Goal: Task Accomplishment & Management: Complete application form

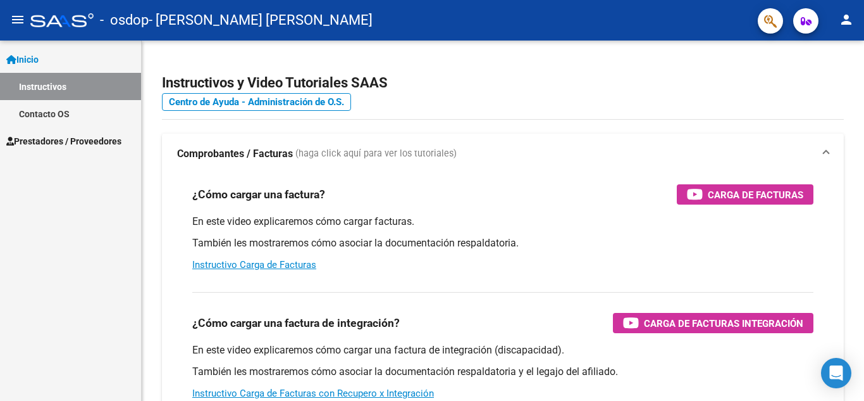
click at [51, 139] on span "Prestadores / Proveedores" at bounding box center [63, 141] width 115 height 14
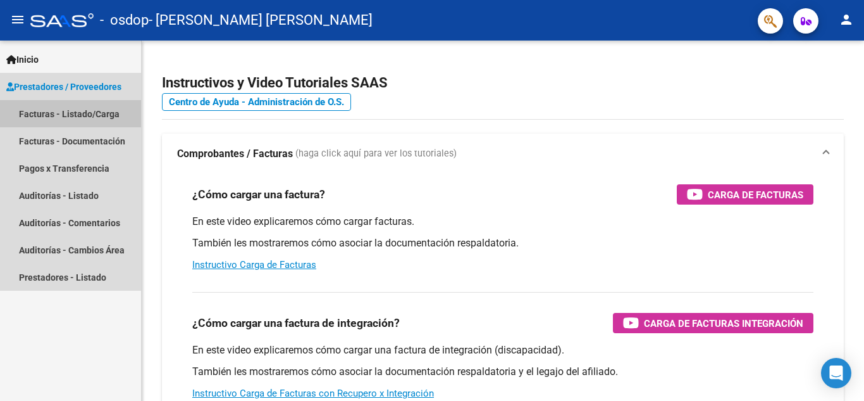
click at [77, 111] on link "Facturas - Listado/Carga" at bounding box center [70, 113] width 141 height 27
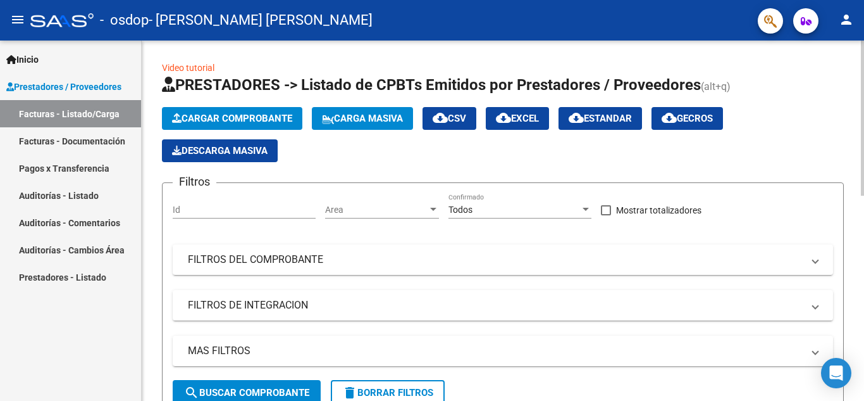
click at [237, 110] on button "Cargar Comprobante" at bounding box center [232, 118] width 140 height 23
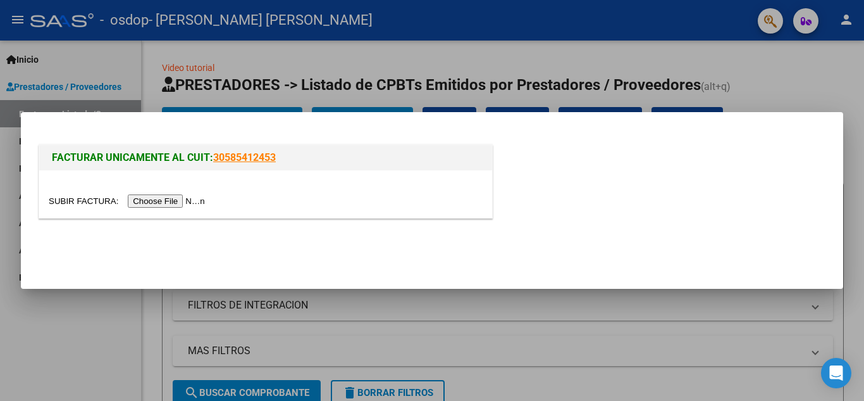
click at [182, 199] on input "file" at bounding box center [129, 200] width 160 height 13
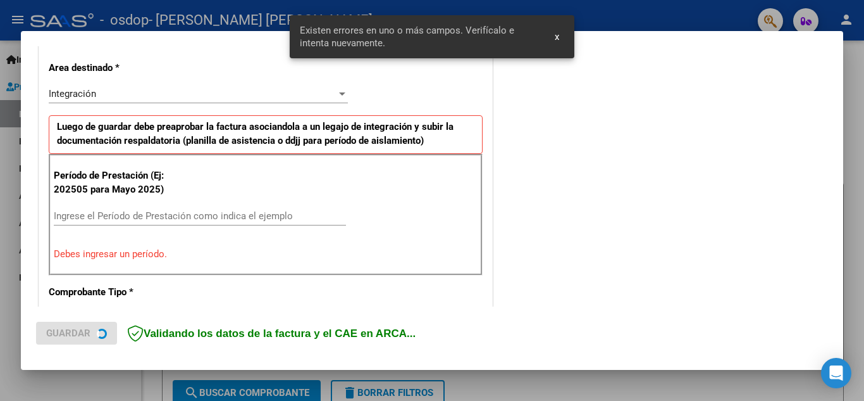
scroll to position [287, 0]
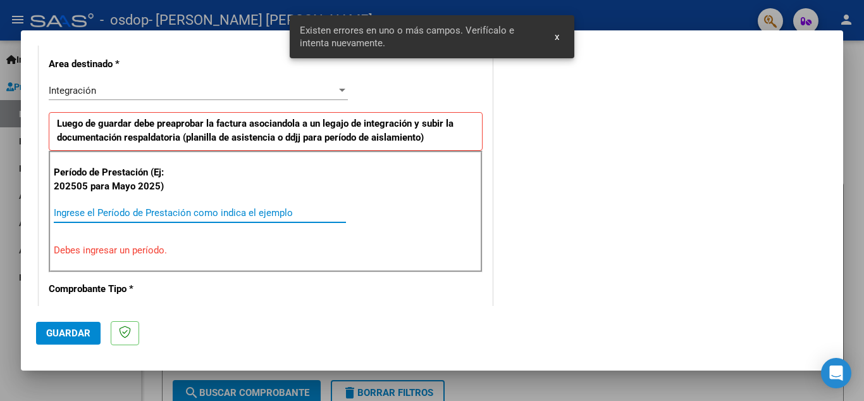
click at [105, 210] on input "Ingrese el Período de Prestación como indica el ejemplo" at bounding box center [200, 212] width 292 height 11
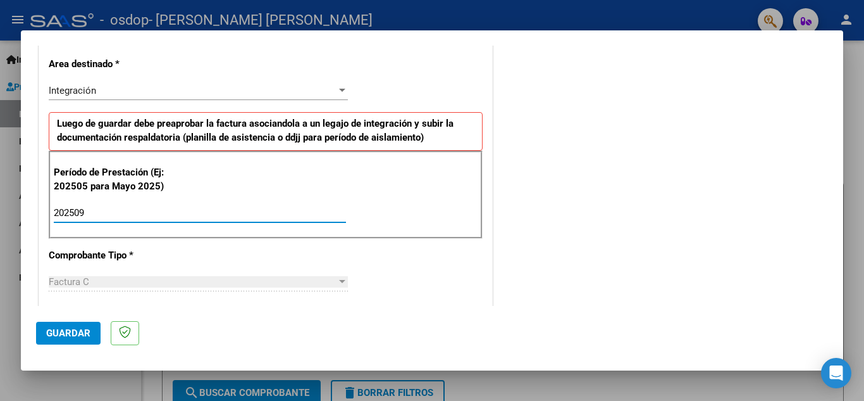
type input "202509"
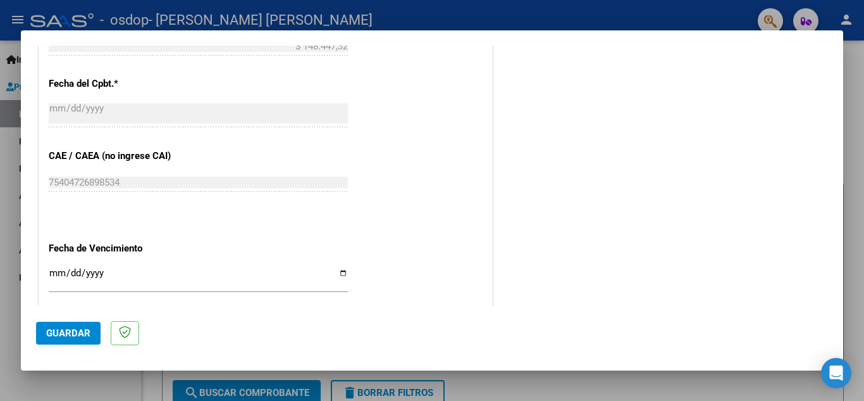
scroll to position [854, 0]
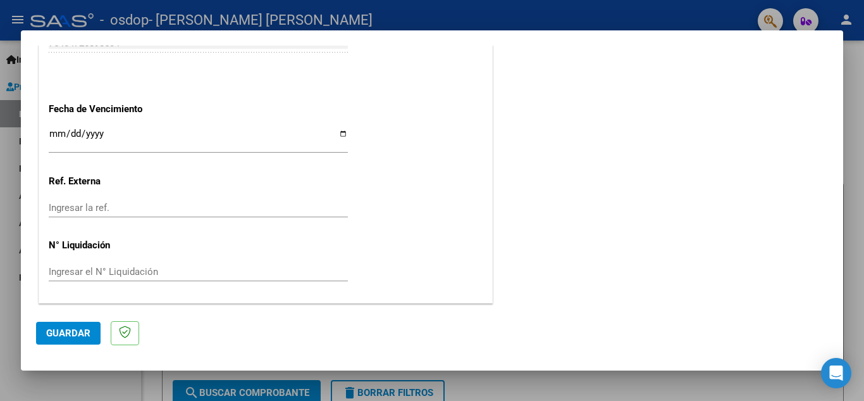
click at [71, 334] on span "Guardar" at bounding box center [68, 332] width 44 height 11
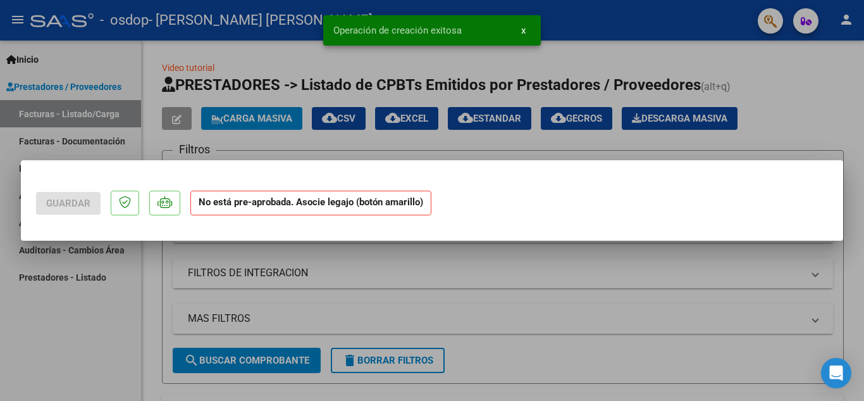
scroll to position [0, 0]
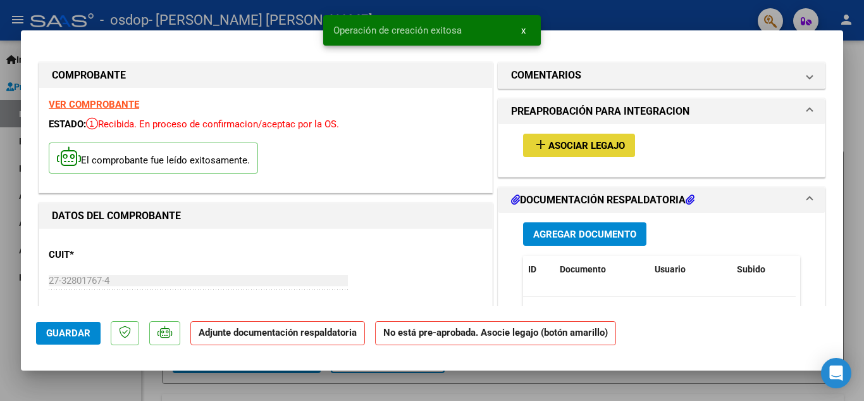
click at [568, 151] on span "Asociar Legajo" at bounding box center [587, 145] width 77 height 11
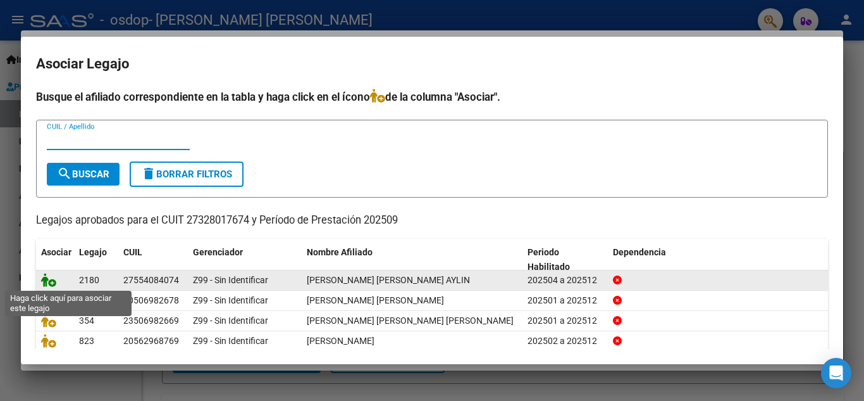
click at [53, 285] on icon at bounding box center [48, 280] width 15 height 14
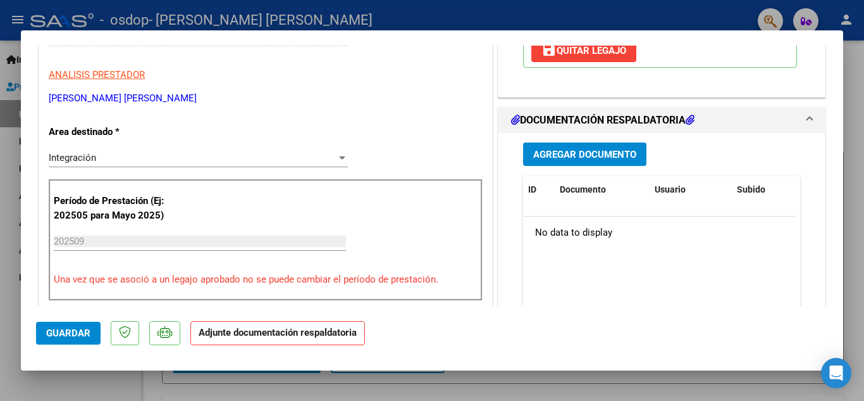
scroll to position [258, 0]
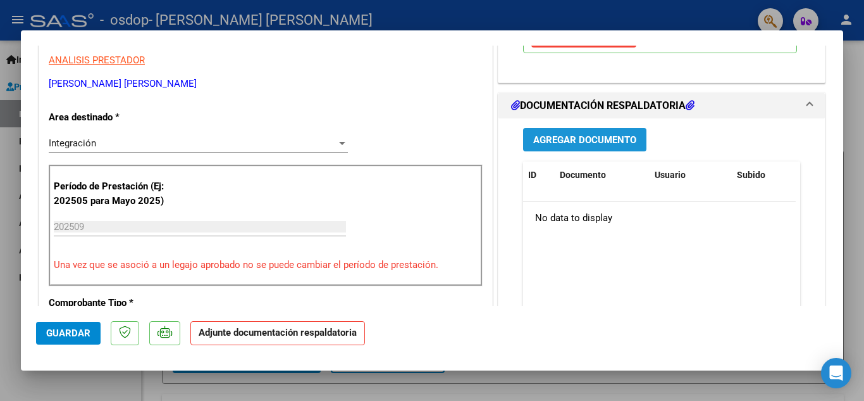
click at [569, 138] on span "Agregar Documento" at bounding box center [584, 139] width 103 height 11
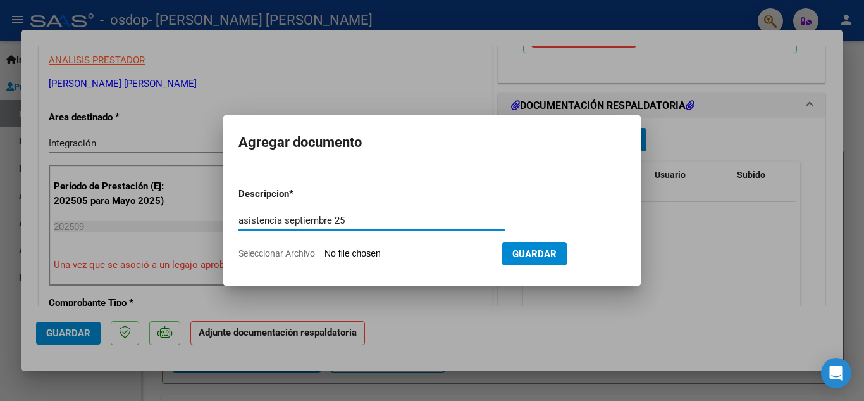
type input "asistencia septiembre 25"
click at [275, 254] on span "Seleccionar Archivo" at bounding box center [277, 253] width 77 height 10
click at [325, 254] on input "Seleccionar Archivo" at bounding box center [409, 254] width 168 height 12
type input "C:\fakepath\[PERSON_NAME] [DATE].pdf"
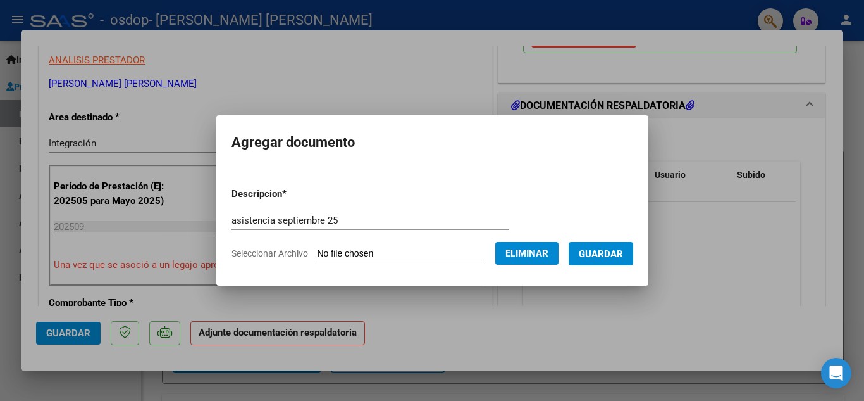
click at [600, 255] on span "Guardar" at bounding box center [601, 253] width 44 height 11
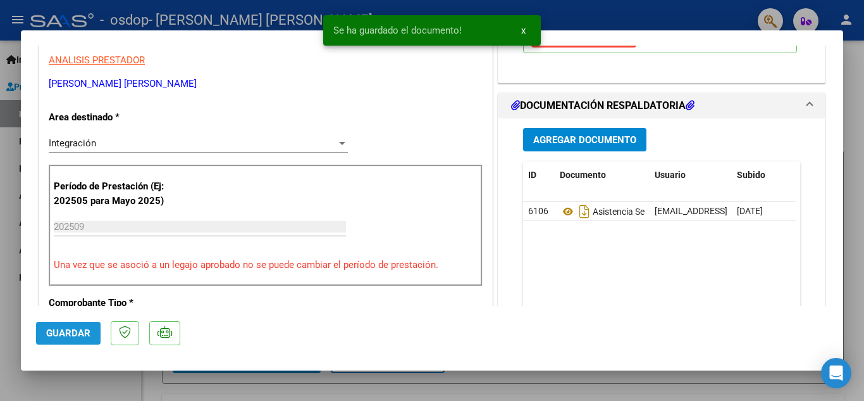
click at [72, 332] on span "Guardar" at bounding box center [68, 332] width 44 height 11
click at [854, 72] on div at bounding box center [432, 200] width 864 height 401
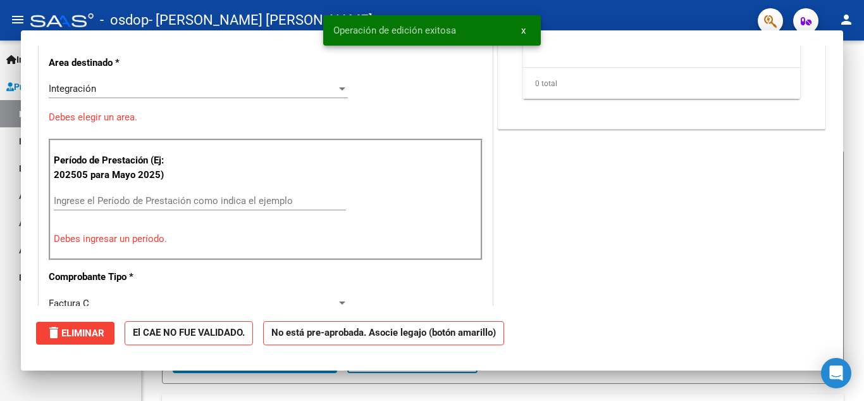
scroll to position [0, 0]
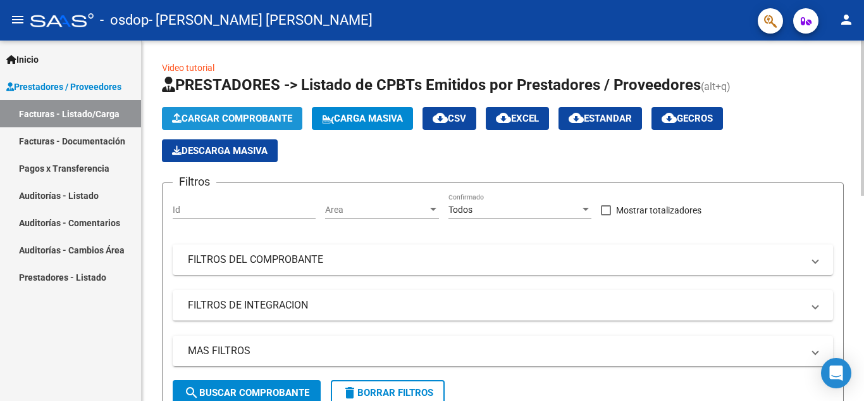
click at [253, 113] on span "Cargar Comprobante" at bounding box center [232, 118] width 120 height 11
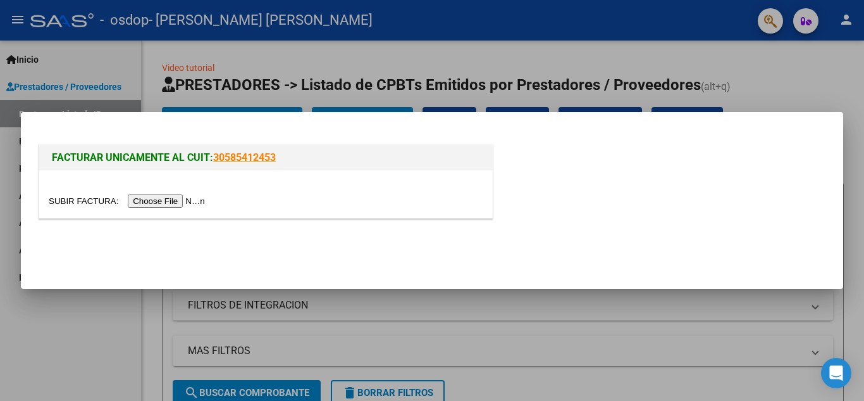
click at [177, 197] on input "file" at bounding box center [129, 200] width 160 height 13
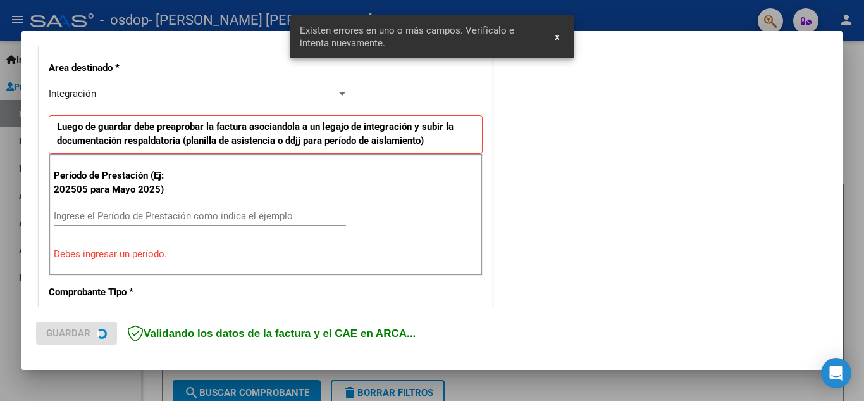
scroll to position [287, 0]
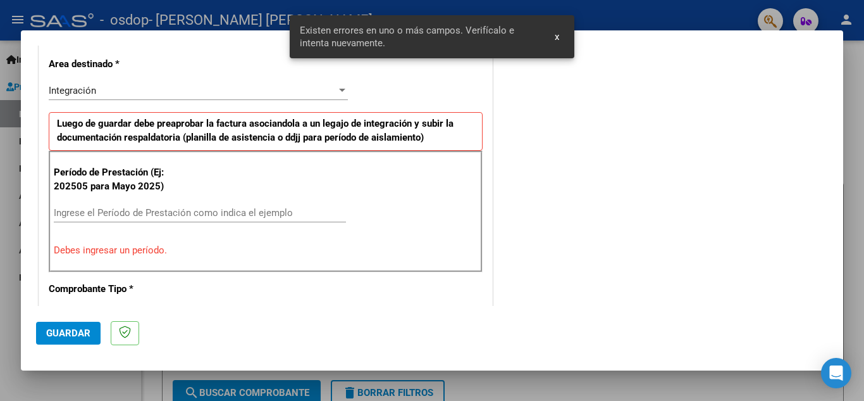
click at [135, 207] on input "Ingrese el Período de Prestación como indica el ejemplo" at bounding box center [200, 212] width 292 height 11
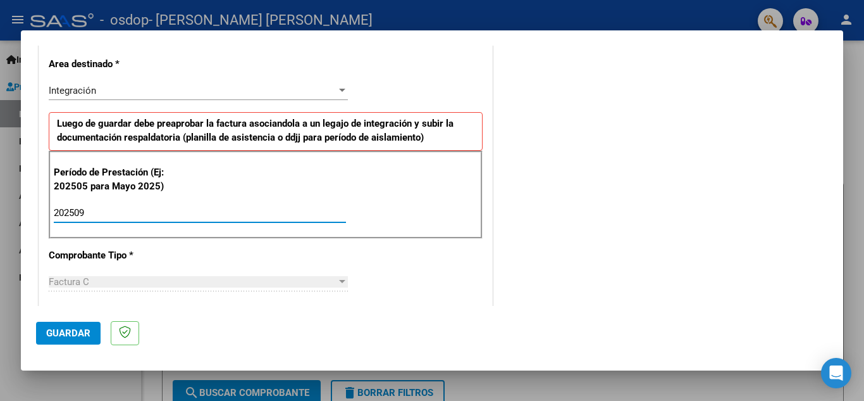
type input "202509"
click at [72, 334] on span "Guardar" at bounding box center [68, 332] width 44 height 11
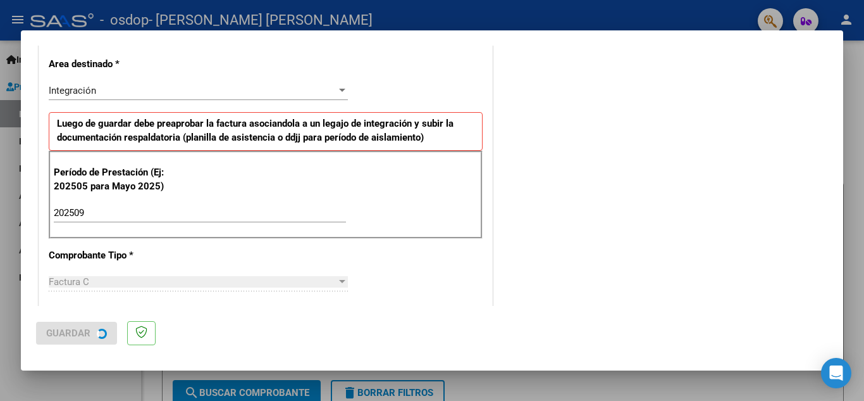
scroll to position [0, 0]
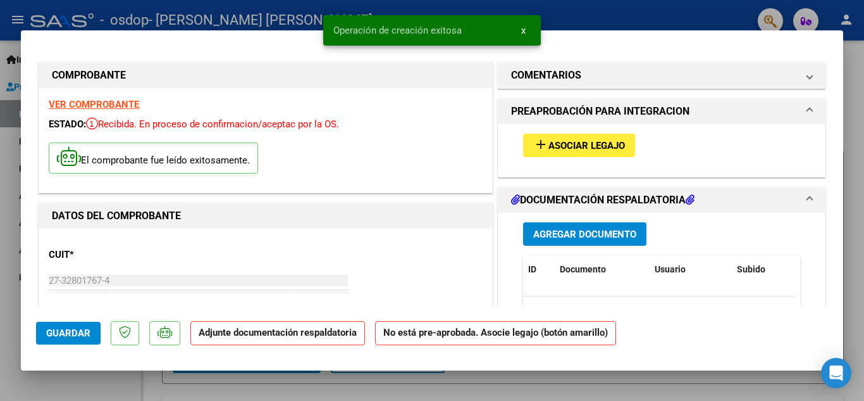
click at [559, 149] on span "Asociar Legajo" at bounding box center [587, 145] width 77 height 11
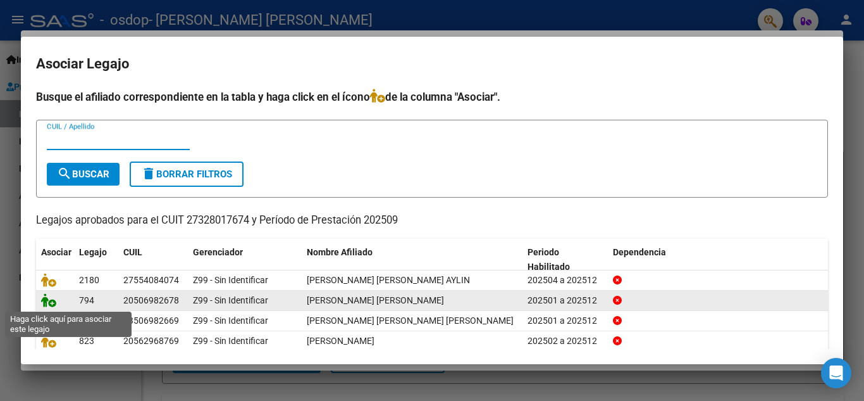
click at [45, 297] on icon at bounding box center [48, 300] width 15 height 14
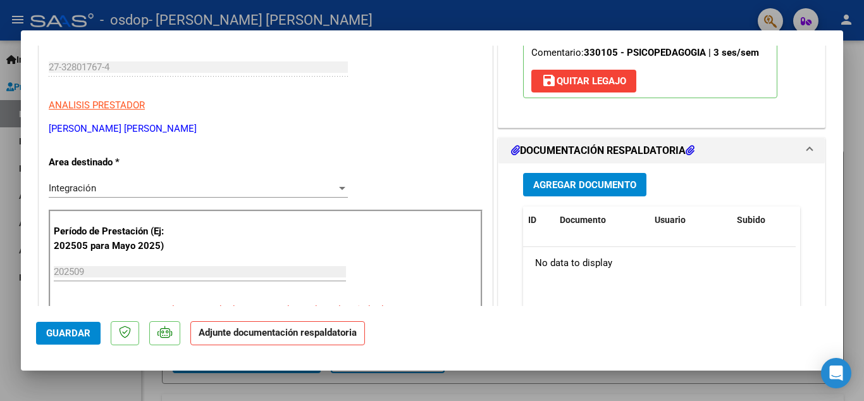
scroll to position [270, 0]
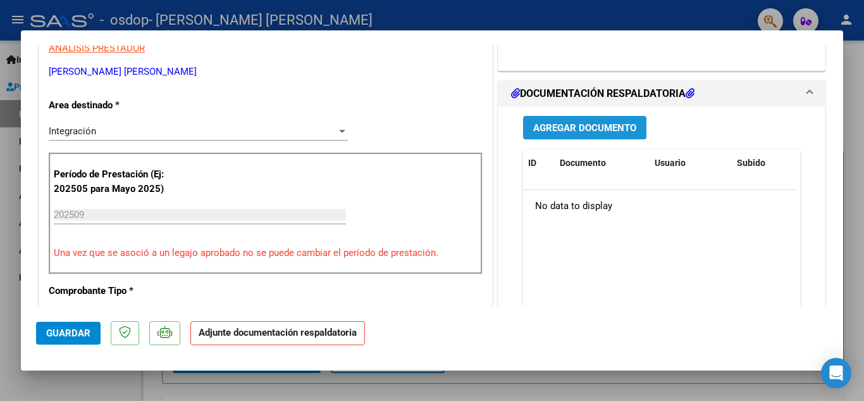
click at [581, 127] on span "Agregar Documento" at bounding box center [584, 127] width 103 height 11
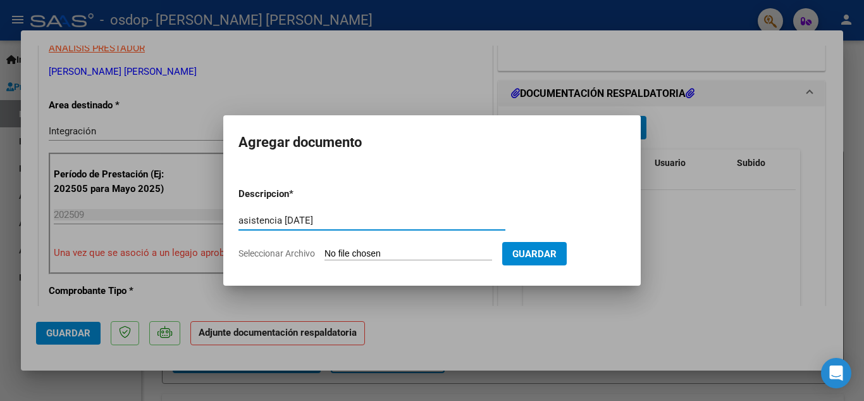
type input "asistencia [DATE]"
click at [284, 251] on span "Seleccionar Archivo" at bounding box center [277, 253] width 77 height 10
click at [325, 251] on input "Seleccionar Archivo" at bounding box center [409, 254] width 168 height 12
type input "C:\fakepath\[PERSON_NAME] [DATE].pdf"
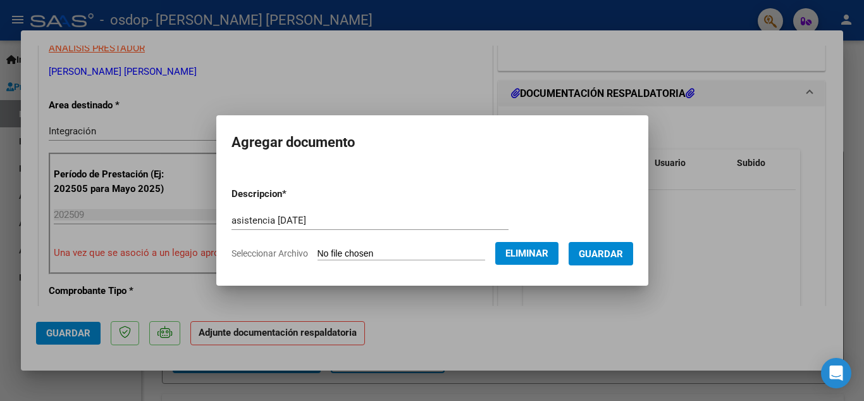
click at [608, 256] on span "Guardar" at bounding box center [601, 253] width 44 height 11
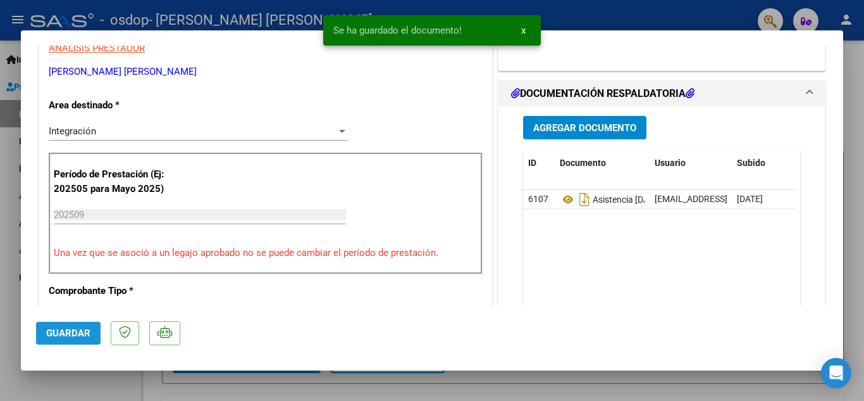
click at [60, 334] on span "Guardar" at bounding box center [68, 332] width 44 height 11
click at [854, 86] on div at bounding box center [432, 200] width 864 height 401
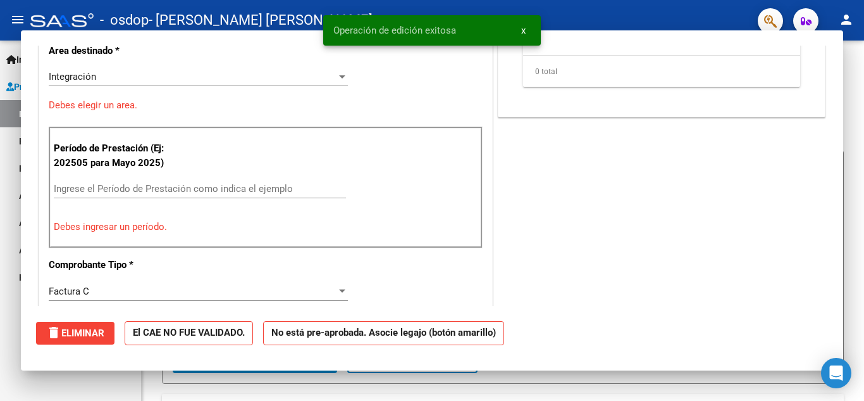
scroll to position [0, 0]
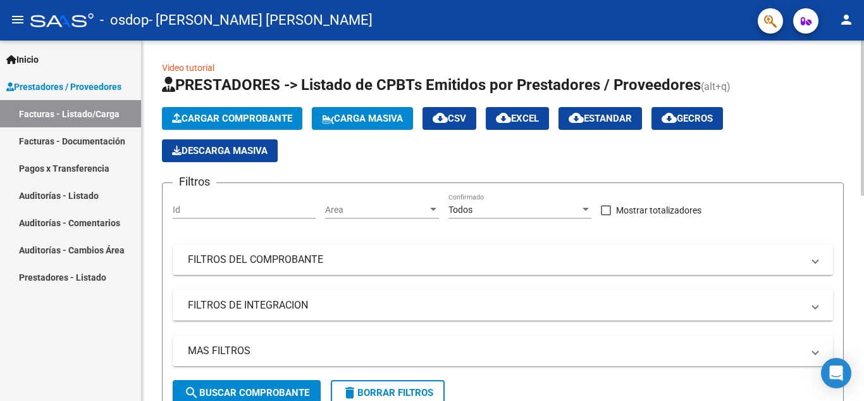
click at [263, 119] on span "Cargar Comprobante" at bounding box center [232, 118] width 120 height 11
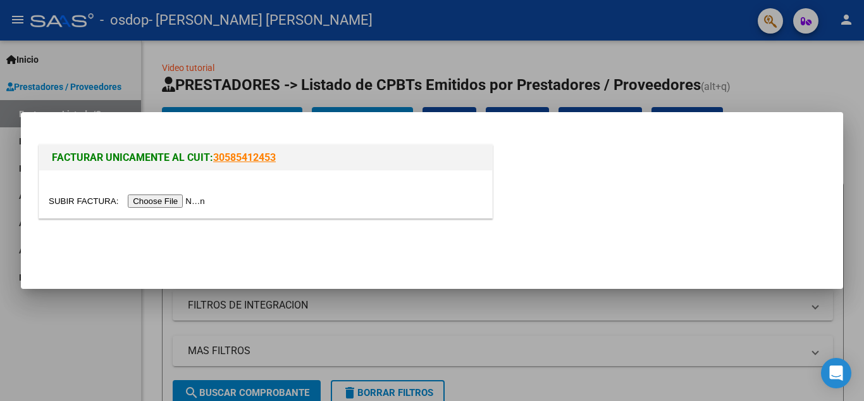
click at [161, 197] on input "file" at bounding box center [129, 200] width 160 height 13
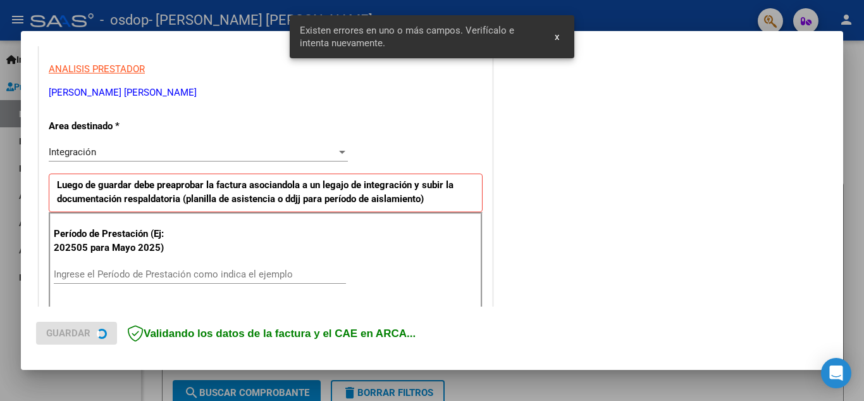
scroll to position [287, 0]
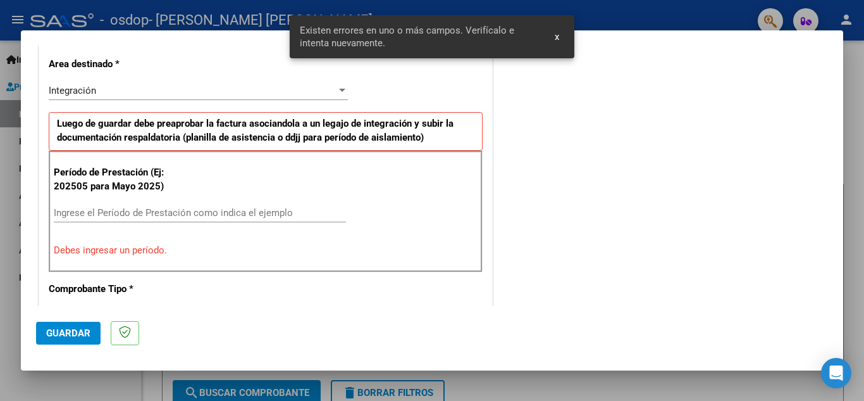
click at [115, 213] on input "Ingrese el Período de Prestación como indica el ejemplo" at bounding box center [200, 212] width 292 height 11
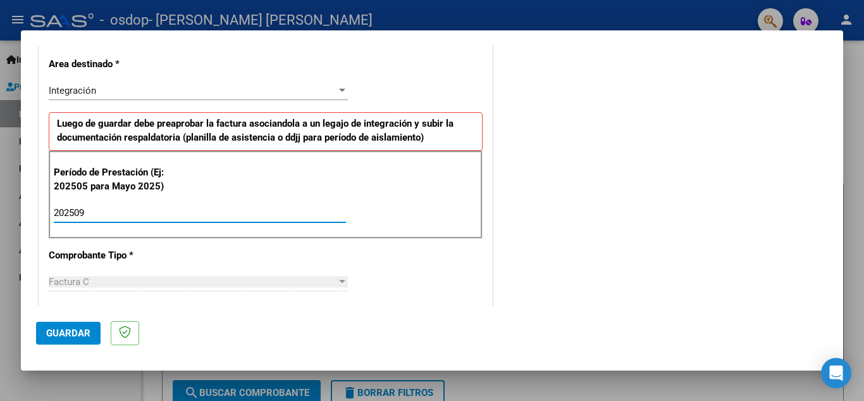
type input "202509"
click at [44, 324] on button "Guardar" at bounding box center [68, 332] width 65 height 23
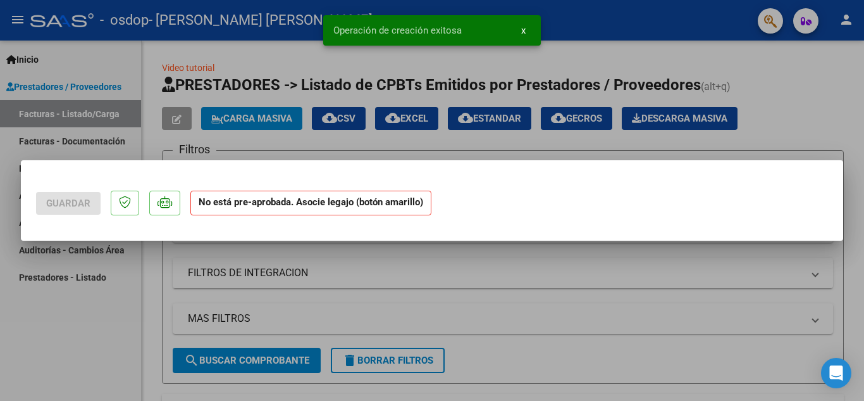
scroll to position [0, 0]
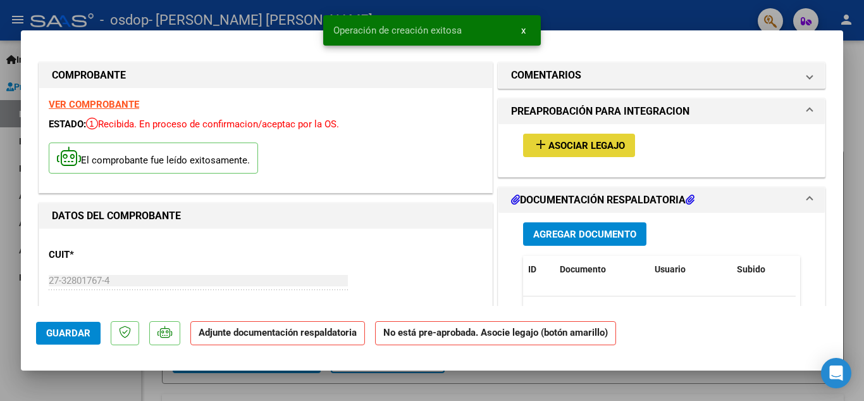
click at [575, 143] on span "Asociar Legajo" at bounding box center [587, 145] width 77 height 11
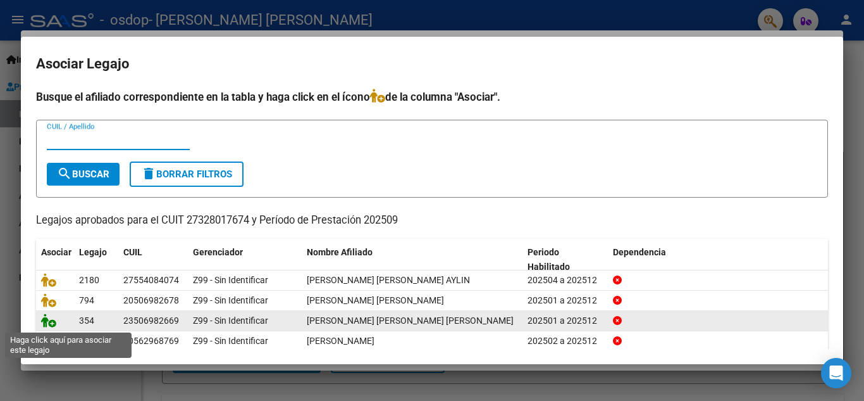
click at [48, 318] on icon at bounding box center [48, 320] width 15 height 14
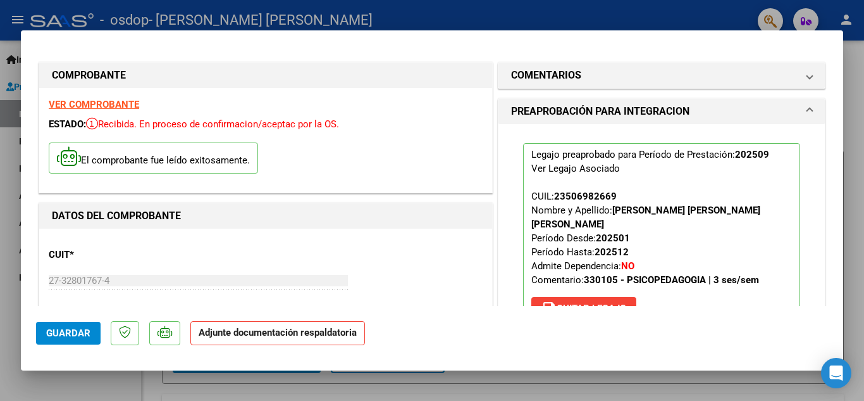
scroll to position [234, 0]
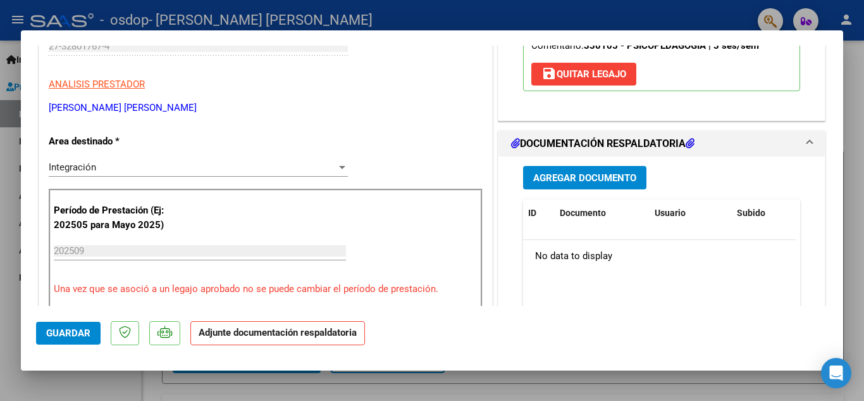
click at [550, 171] on button "Agregar Documento" at bounding box center [584, 177] width 123 height 23
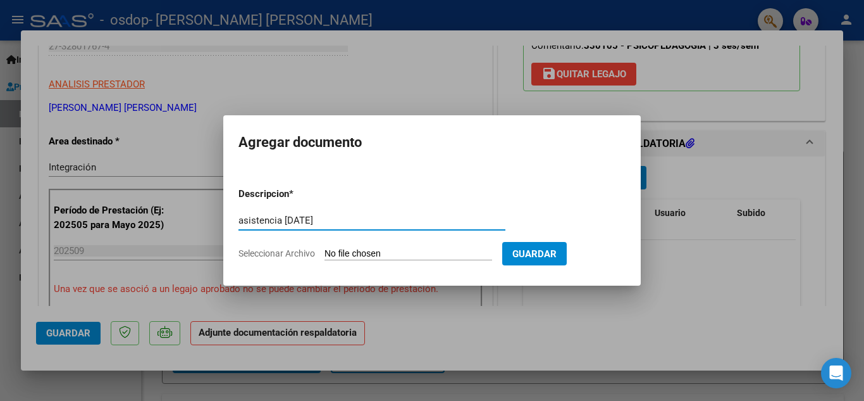
type input "asistencia [DATE]"
click at [268, 253] on span "Seleccionar Archivo" at bounding box center [277, 253] width 77 height 10
click at [325, 253] on input "Seleccionar Archivo" at bounding box center [409, 254] width 168 height 12
type input "C:\fakepath\[PERSON_NAME] [DATE].pdf"
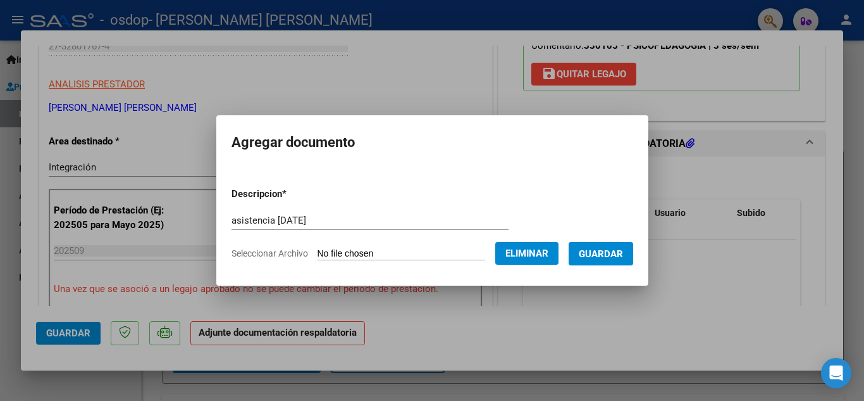
click at [623, 253] on span "Guardar" at bounding box center [601, 253] width 44 height 11
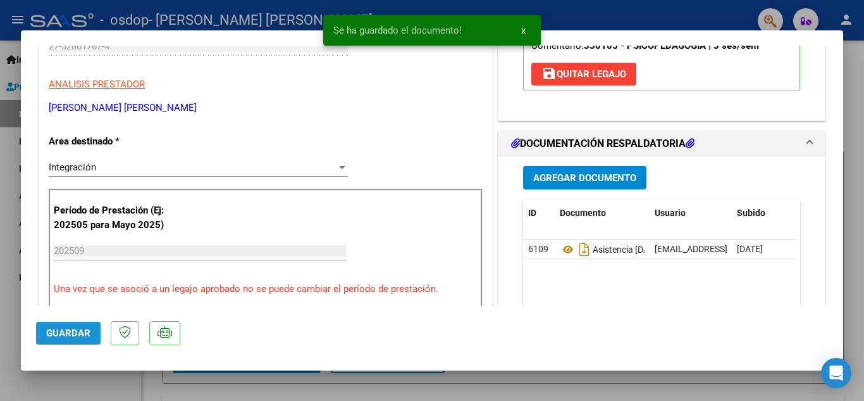
click at [75, 327] on button "Guardar" at bounding box center [68, 332] width 65 height 23
click at [858, 84] on div at bounding box center [432, 200] width 864 height 401
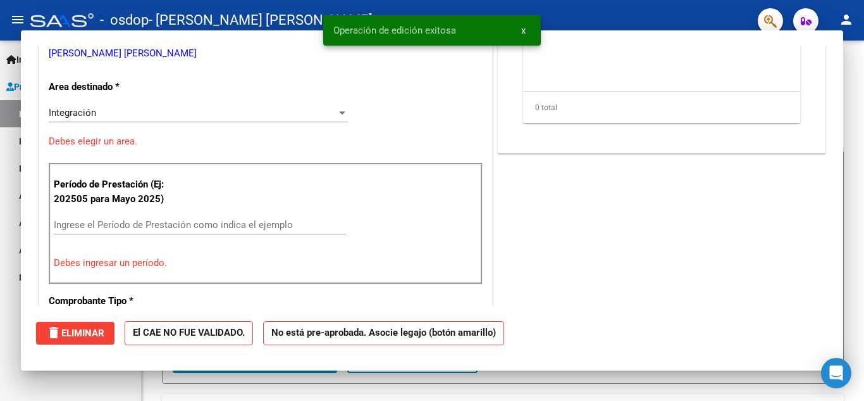
scroll to position [0, 0]
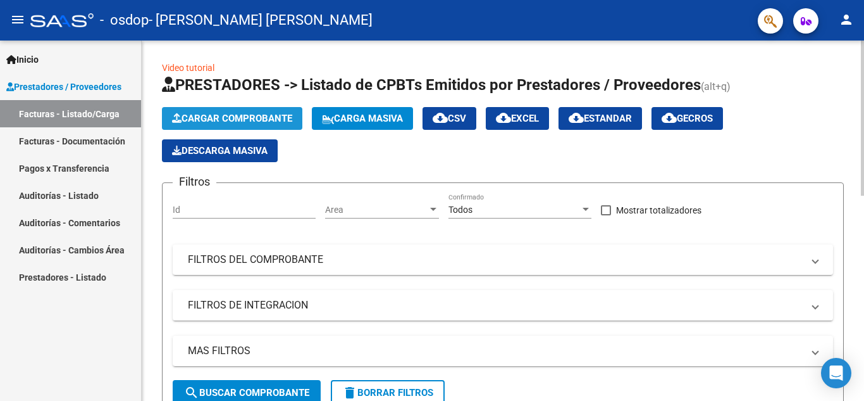
click at [225, 123] on span "Cargar Comprobante" at bounding box center [232, 118] width 120 height 11
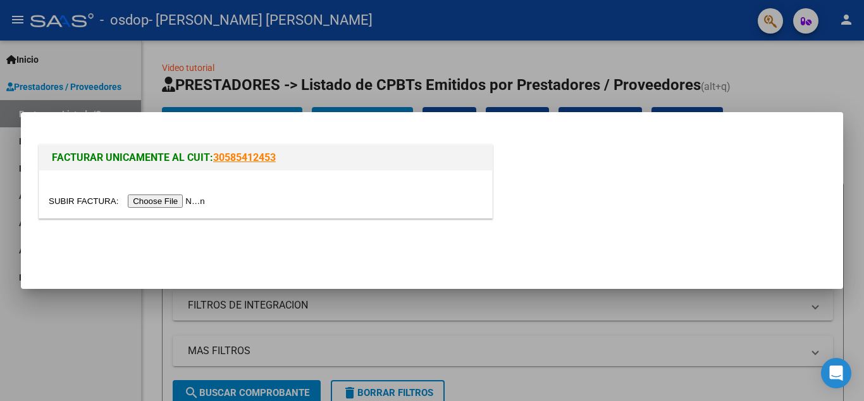
click at [182, 198] on input "file" at bounding box center [129, 200] width 160 height 13
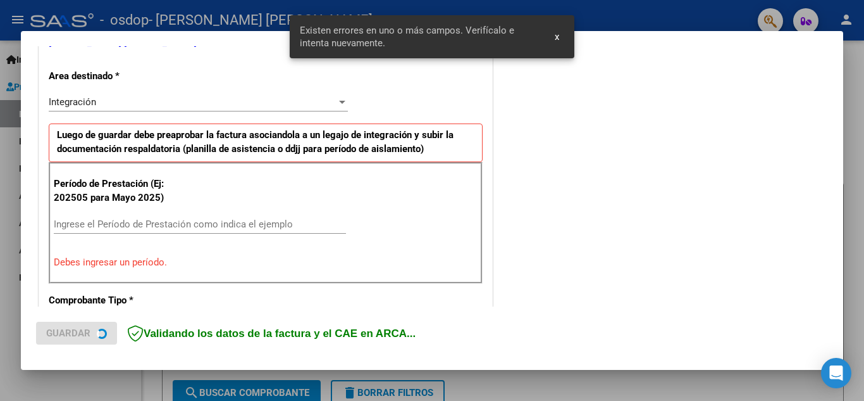
scroll to position [287, 0]
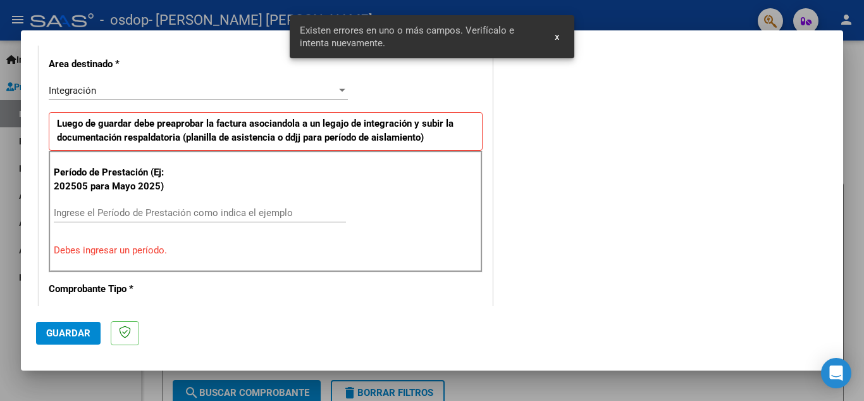
click at [209, 214] on input "Ingrese el Período de Prestación como indica el ejemplo" at bounding box center [200, 212] width 292 height 11
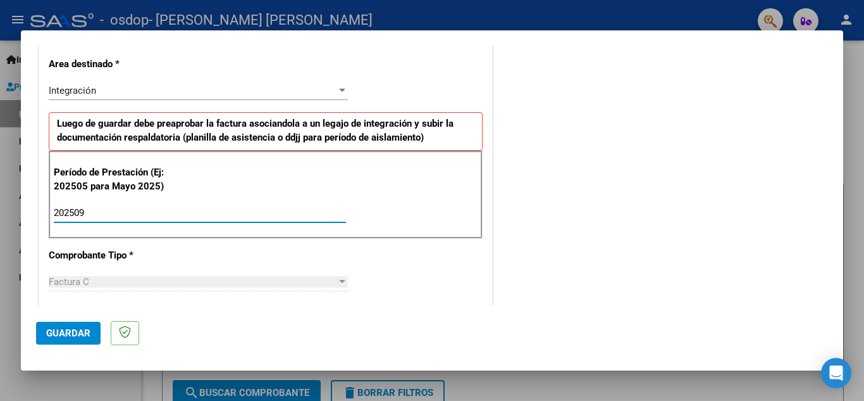
type input "202509"
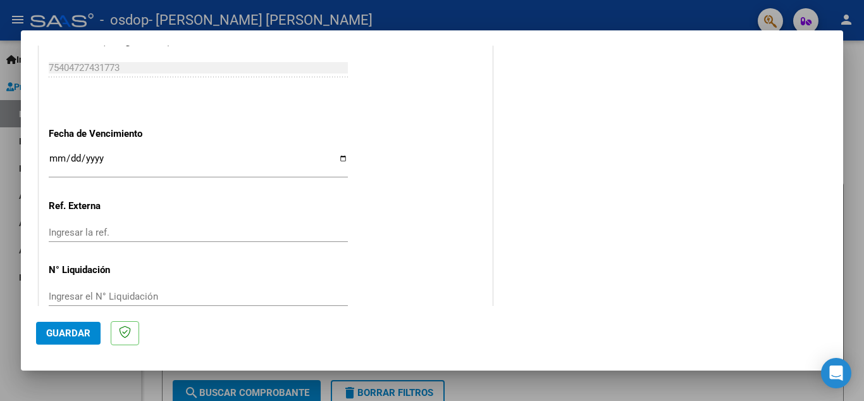
scroll to position [854, 0]
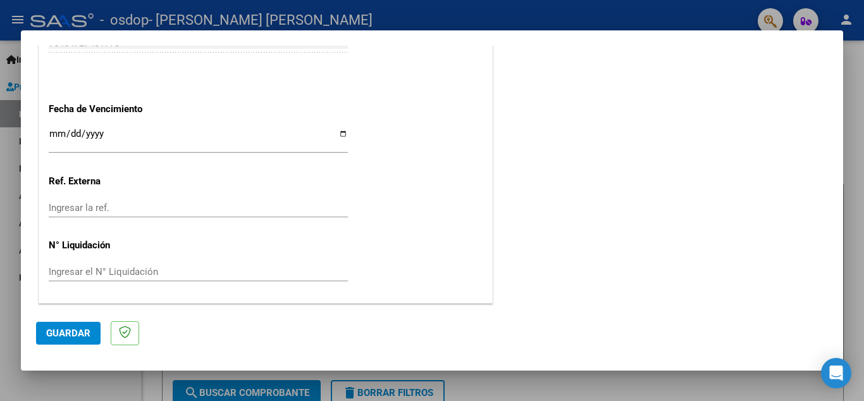
click at [56, 326] on button "Guardar" at bounding box center [68, 332] width 65 height 23
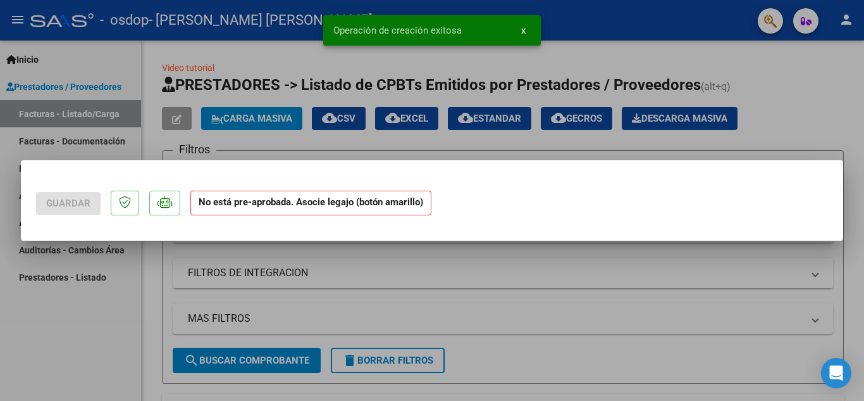
scroll to position [0, 0]
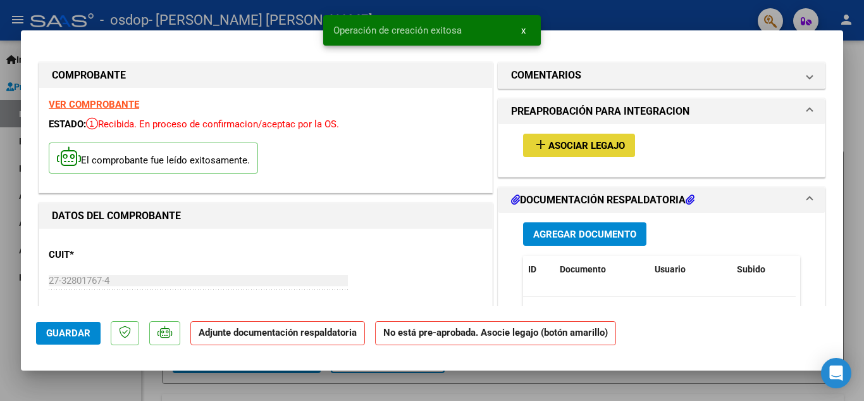
click at [551, 147] on span "Asociar Legajo" at bounding box center [587, 145] width 77 height 11
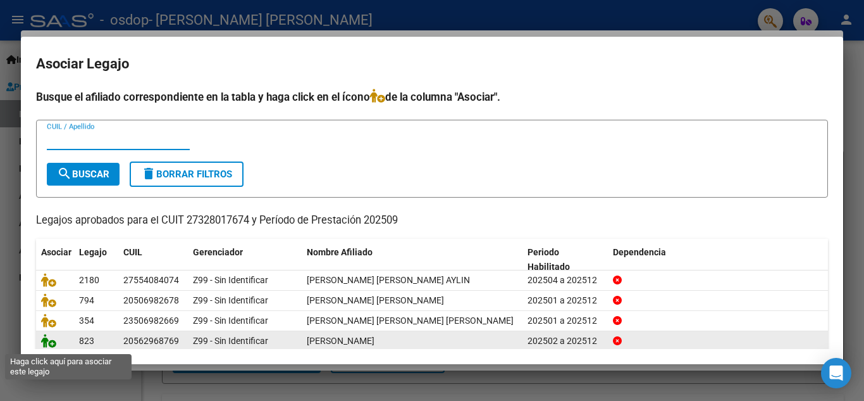
click at [49, 343] on icon at bounding box center [48, 341] width 15 height 14
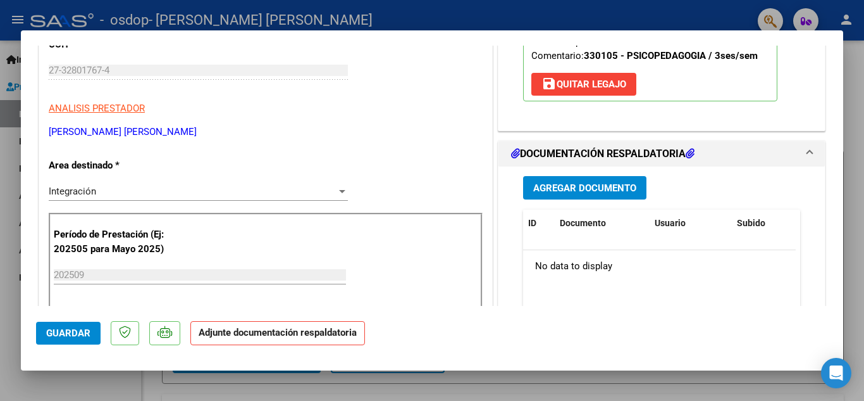
scroll to position [223, 0]
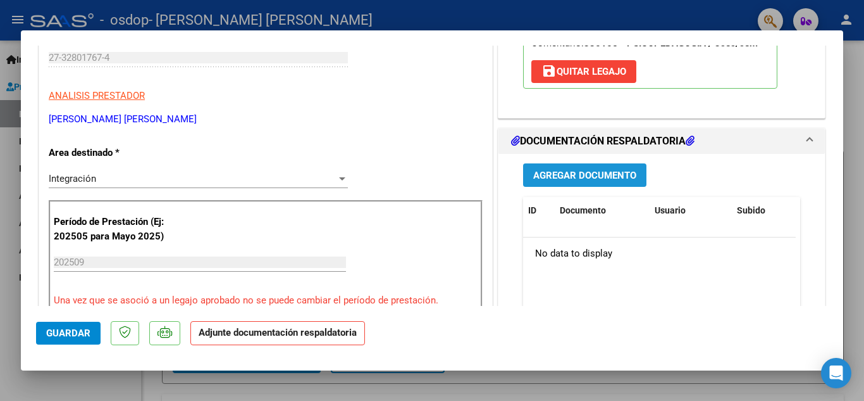
click at [559, 180] on span "Agregar Documento" at bounding box center [584, 175] width 103 height 11
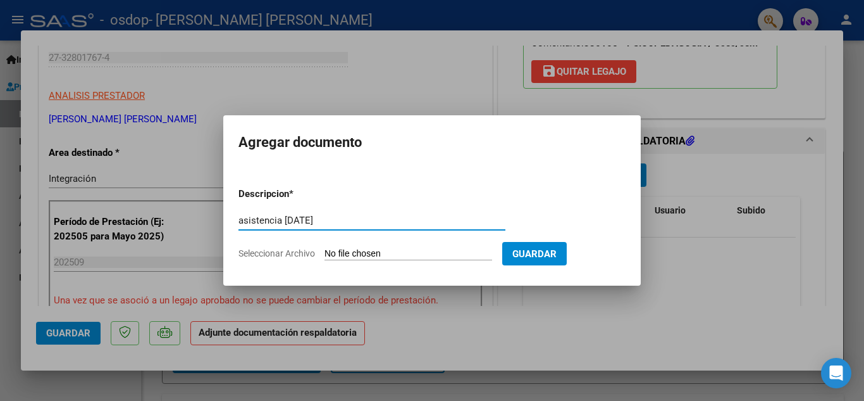
type input "asistencia [DATE]"
click at [288, 249] on span "Seleccionar Archivo" at bounding box center [277, 253] width 77 height 10
click at [325, 249] on input "Seleccionar Archivo" at bounding box center [409, 254] width 168 height 12
type input "C:\fakepath\[PERSON_NAME] [DATE].pdf"
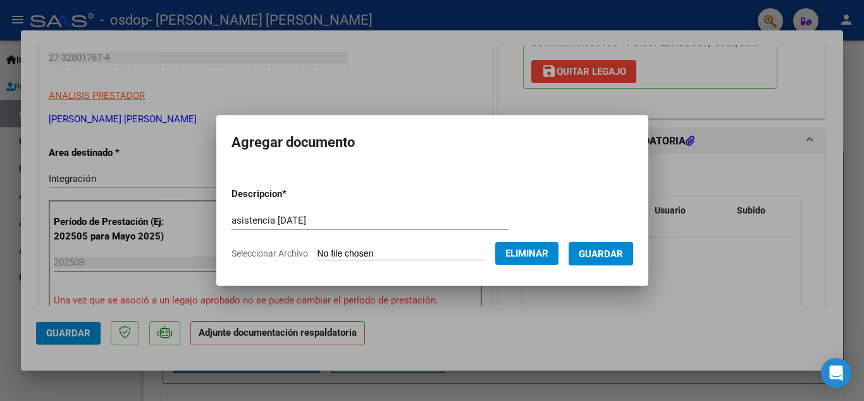
click at [602, 251] on span "Guardar" at bounding box center [601, 253] width 44 height 11
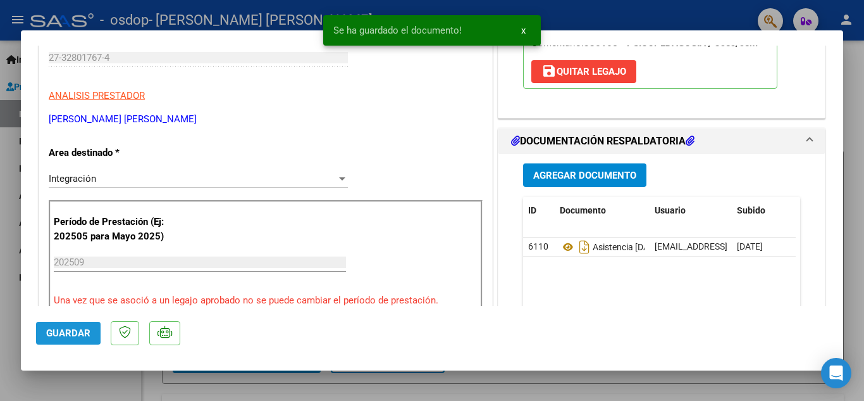
click at [63, 332] on span "Guardar" at bounding box center [68, 332] width 44 height 11
click at [857, 75] on div at bounding box center [432, 200] width 864 height 401
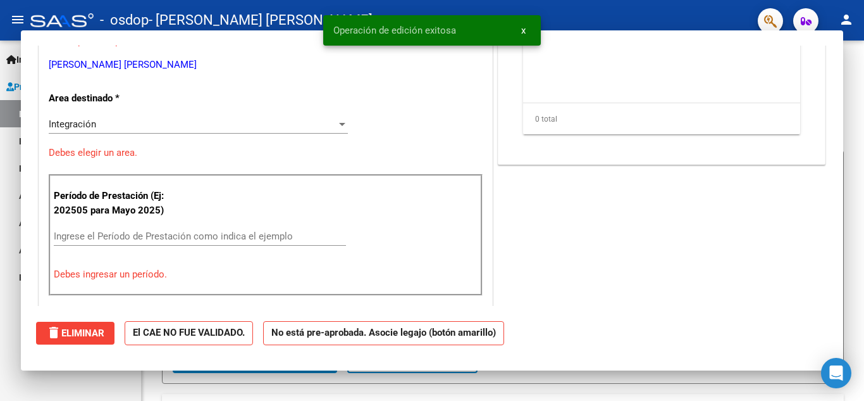
scroll to position [0, 0]
